Goal: Task Accomplishment & Management: Use online tool/utility

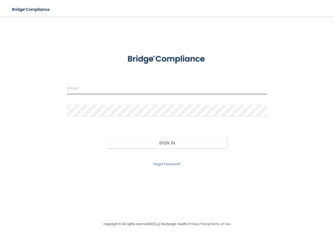
click at [86, 89] on input "email" at bounding box center [167, 88] width 200 height 12
type input "[EMAIL_ADDRESS][DOMAIN_NAME]"
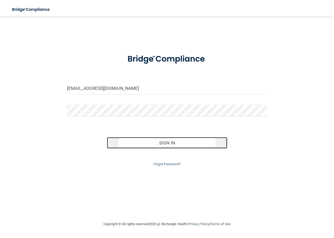
click at [128, 137] on button "Sign In" at bounding box center [167, 143] width 120 height 12
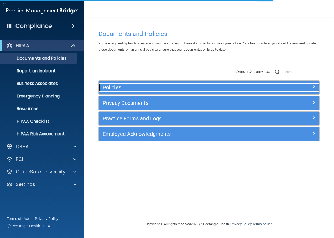
click at [161, 85] on h5 "Policies" at bounding box center [182, 88] width 158 height 6
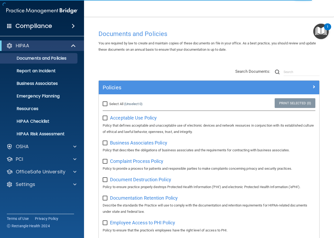
click at [106, 104] on input "Select All (Unselect 0) Unselect All" at bounding box center [106, 104] width 6 height 4
checkbox input "true"
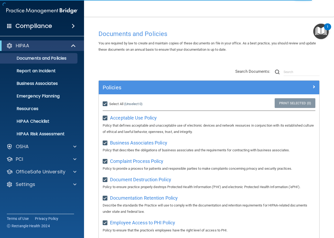
checkbox input "true"
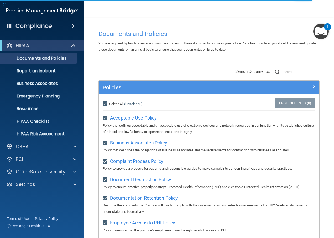
checkbox input "true"
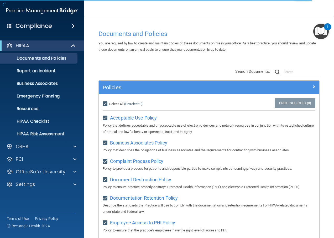
checkbox input "true"
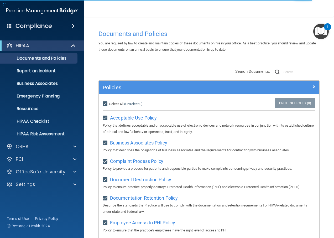
checkbox input "true"
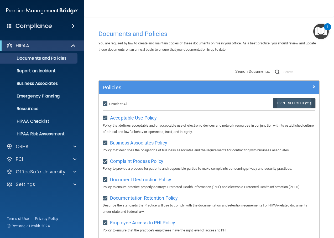
click at [276, 105] on link "Print Selected (21)" at bounding box center [294, 103] width 43 height 10
click at [151, 117] on span "Acceptable Use Policy" at bounding box center [133, 118] width 47 height 6
click at [107, 104] on input "Select All (Unselect 21) Unselect All" at bounding box center [106, 104] width 6 height 4
checkbox input "false"
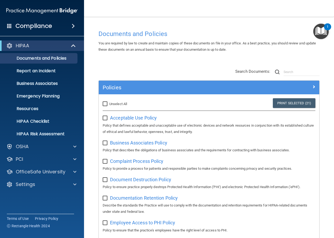
checkbox input "false"
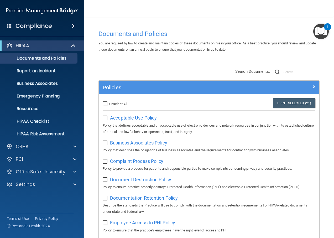
checkbox input "false"
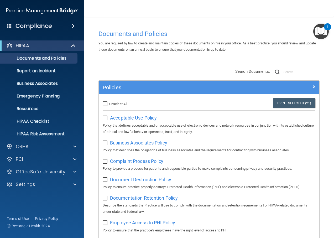
checkbox input "false"
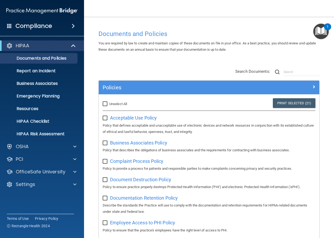
checkbox input "false"
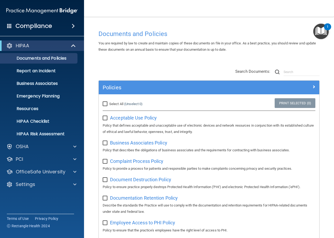
click at [106, 103] on input "Select All (Unselect 0) Unselect All" at bounding box center [106, 104] width 6 height 4
checkbox input "true"
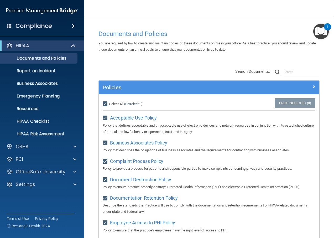
checkbox input "true"
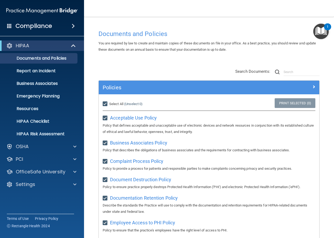
checkbox input "true"
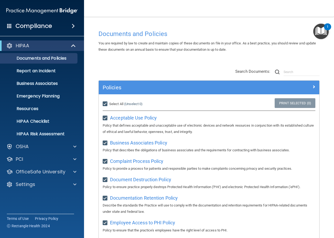
checkbox input "true"
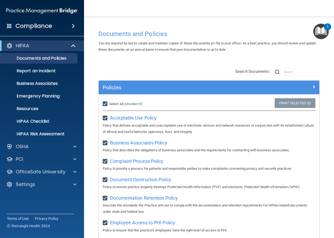
checkbox input "true"
click at [282, 103] on link "Print Selected (21)" at bounding box center [294, 103] width 43 height 10
